Goal: Entertainment & Leisure: Consume media (video, audio)

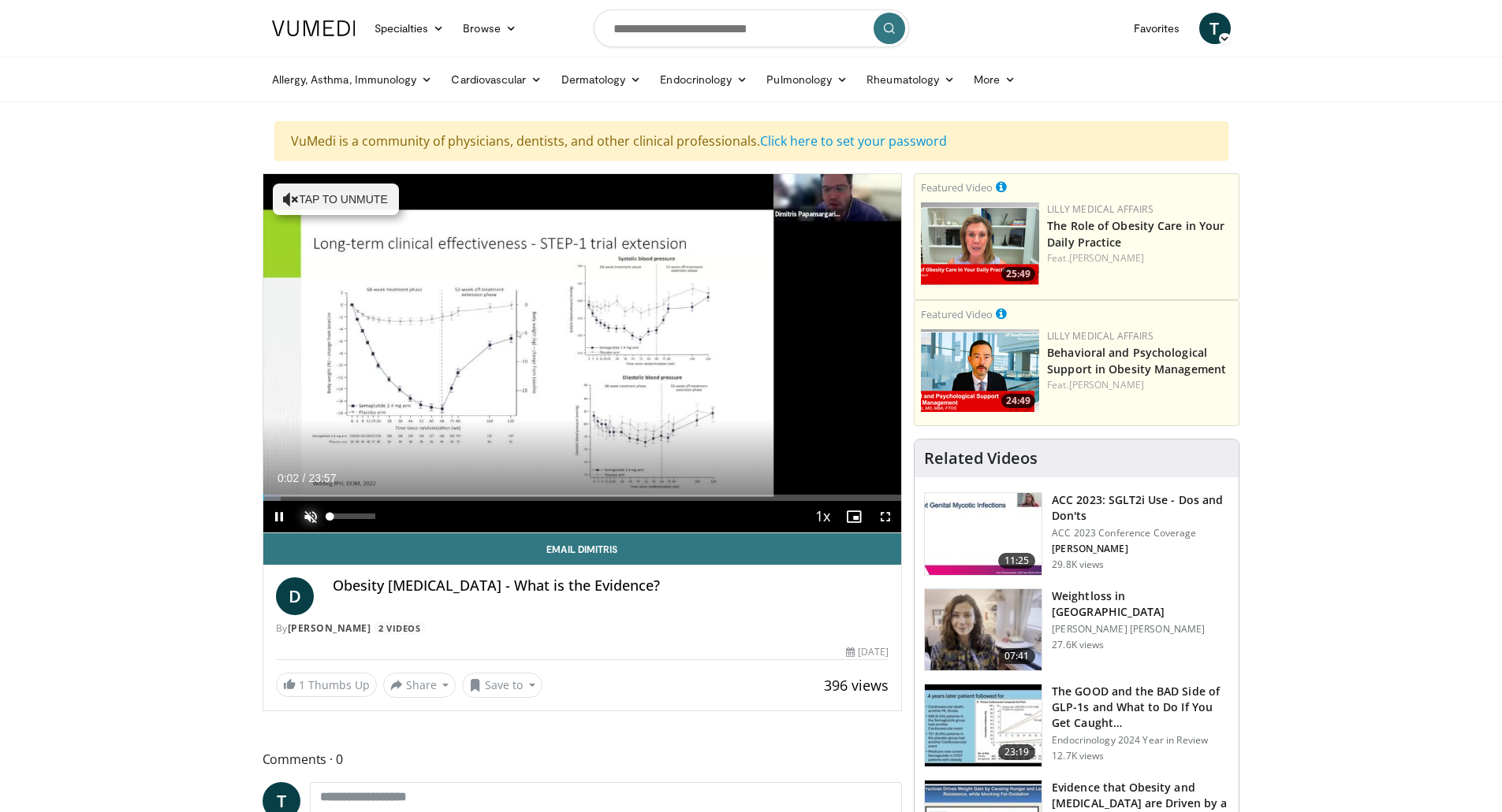
click at [309, 513] on span "Video Player" at bounding box center [311, 517] width 32 height 32
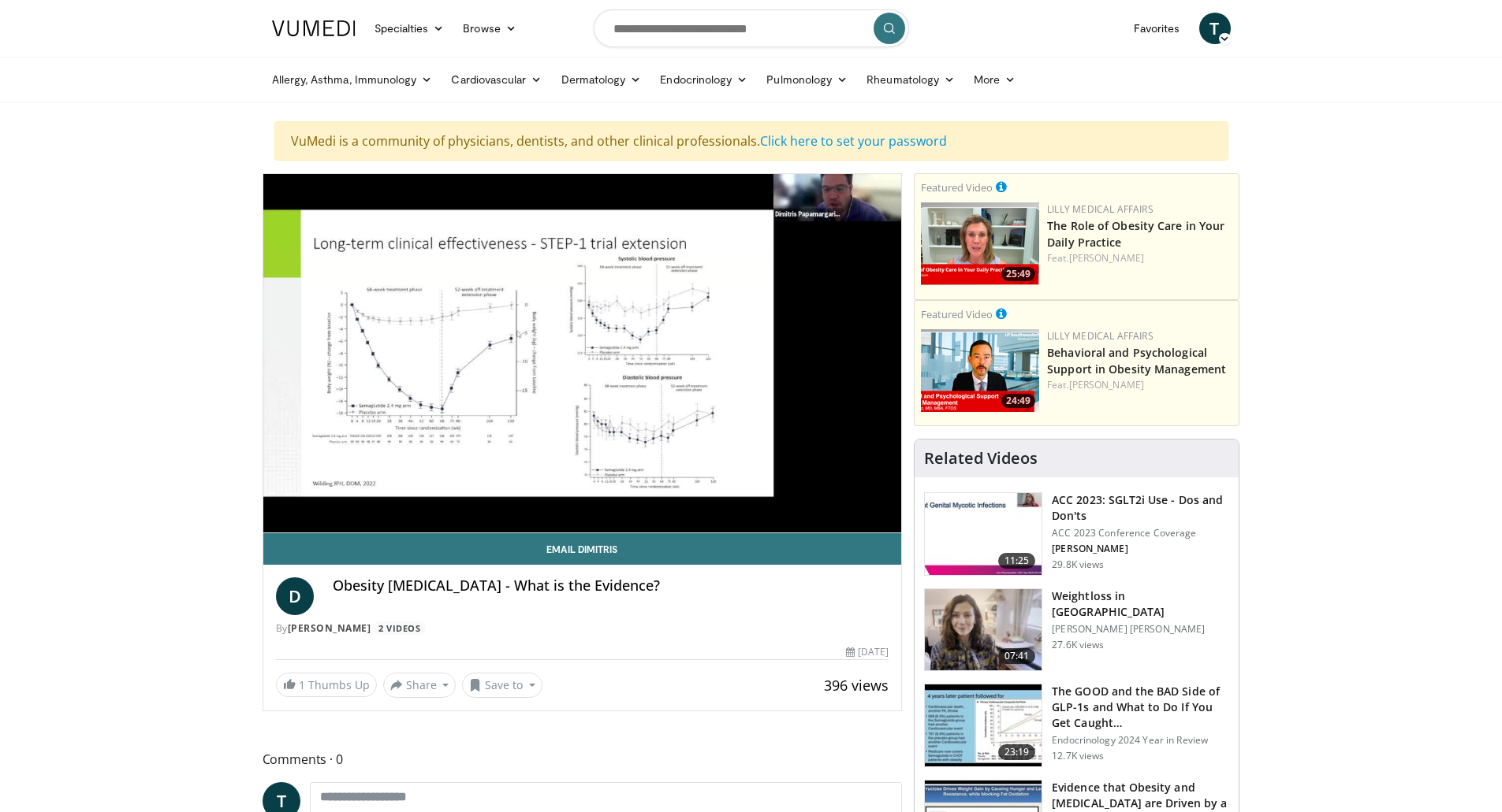
drag, startPoint x: 377, startPoint y: 513, endPoint x: 349, endPoint y: 512, distance: 28.0
click at [349, 512] on video-js "**********" at bounding box center [581, 353] width 638 height 359
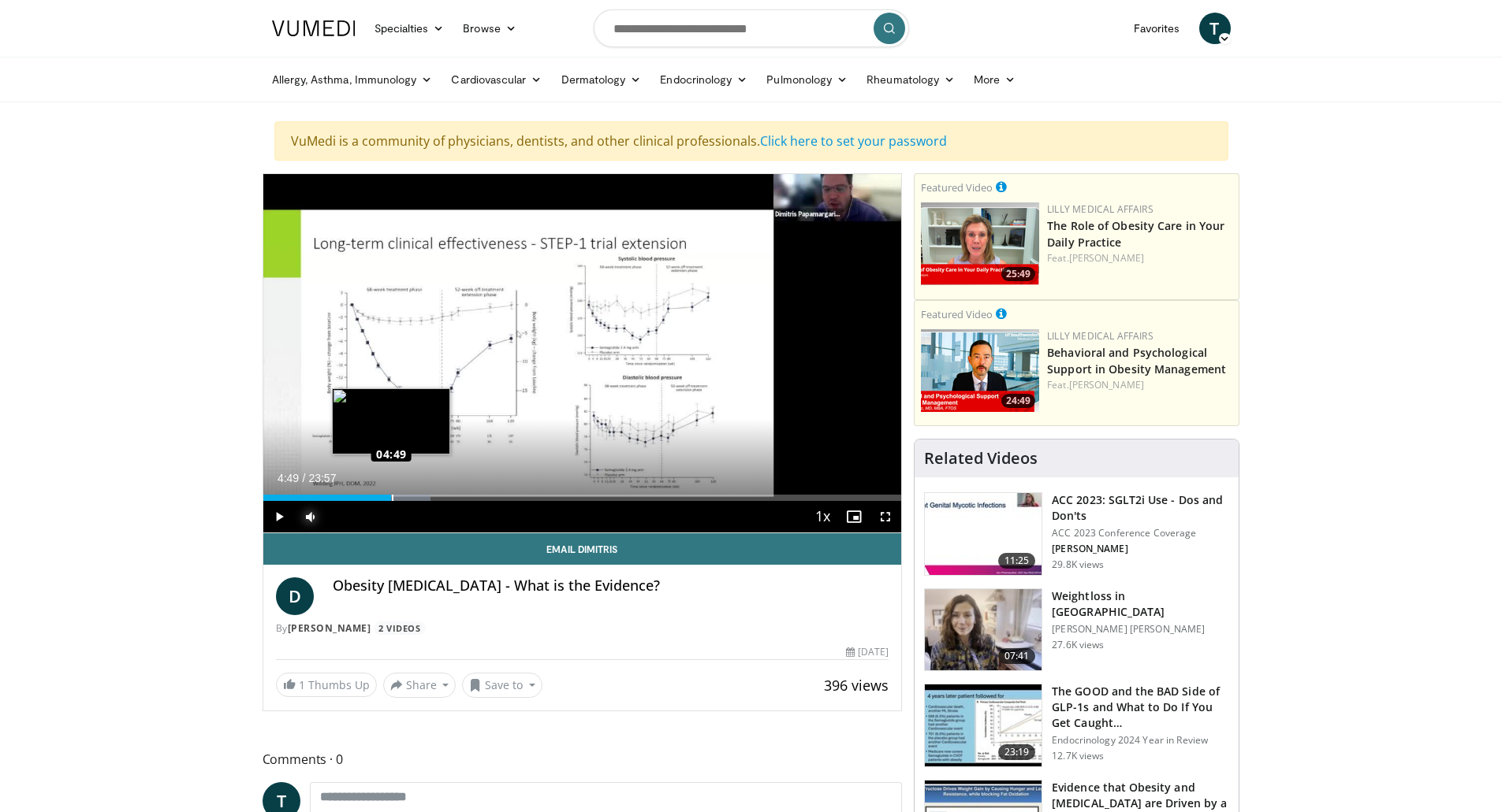
drag, startPoint x: 402, startPoint y: 499, endPoint x: 390, endPoint y: 501, distance: 12.2
click at [390, 501] on div "Loaded : 26.23% 04:49 04:49" at bounding box center [581, 498] width 638 height 6
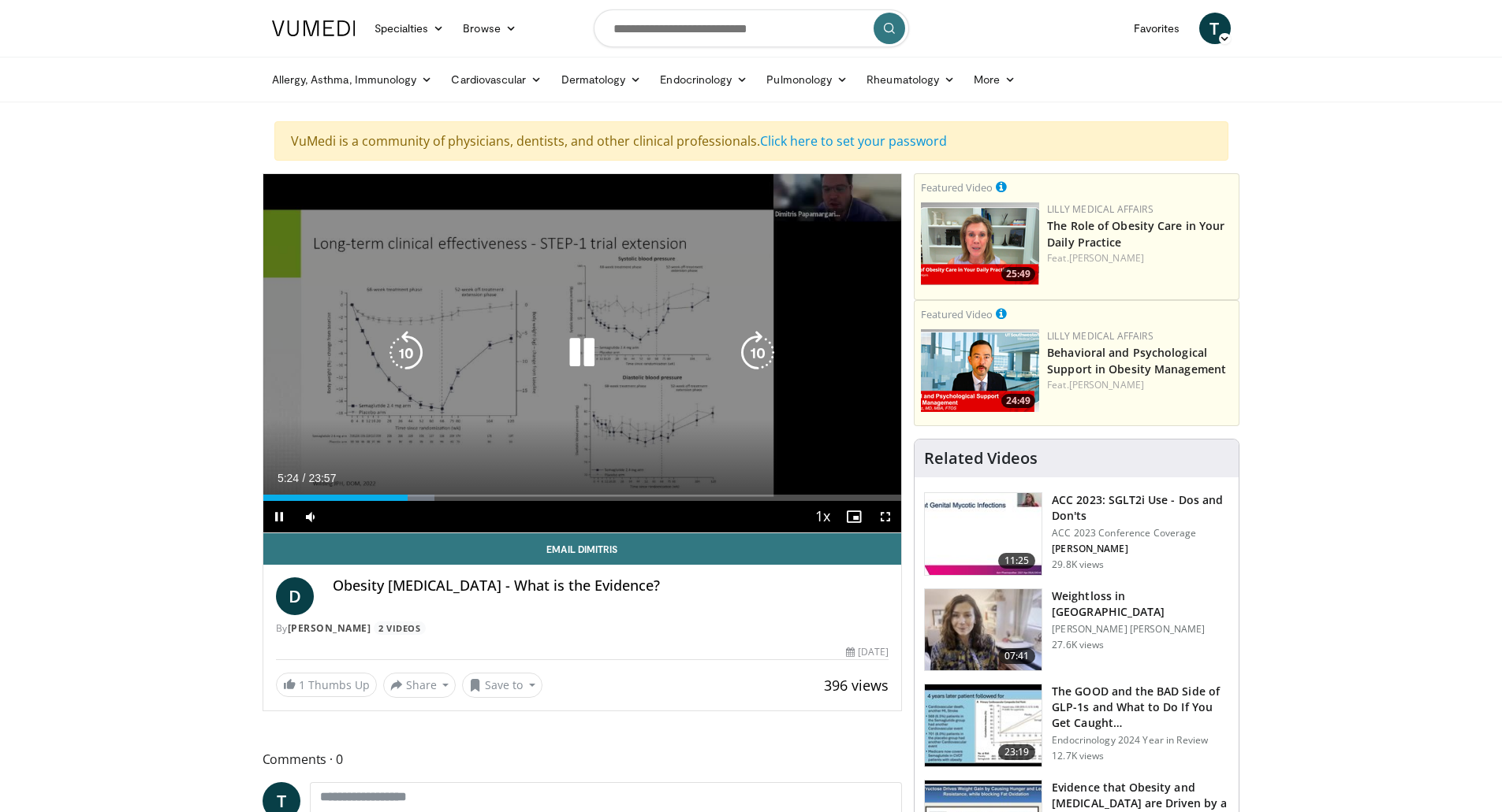
click at [585, 350] on icon "Video Player" at bounding box center [581, 353] width 44 height 44
